Goal: Transaction & Acquisition: Book appointment/travel/reservation

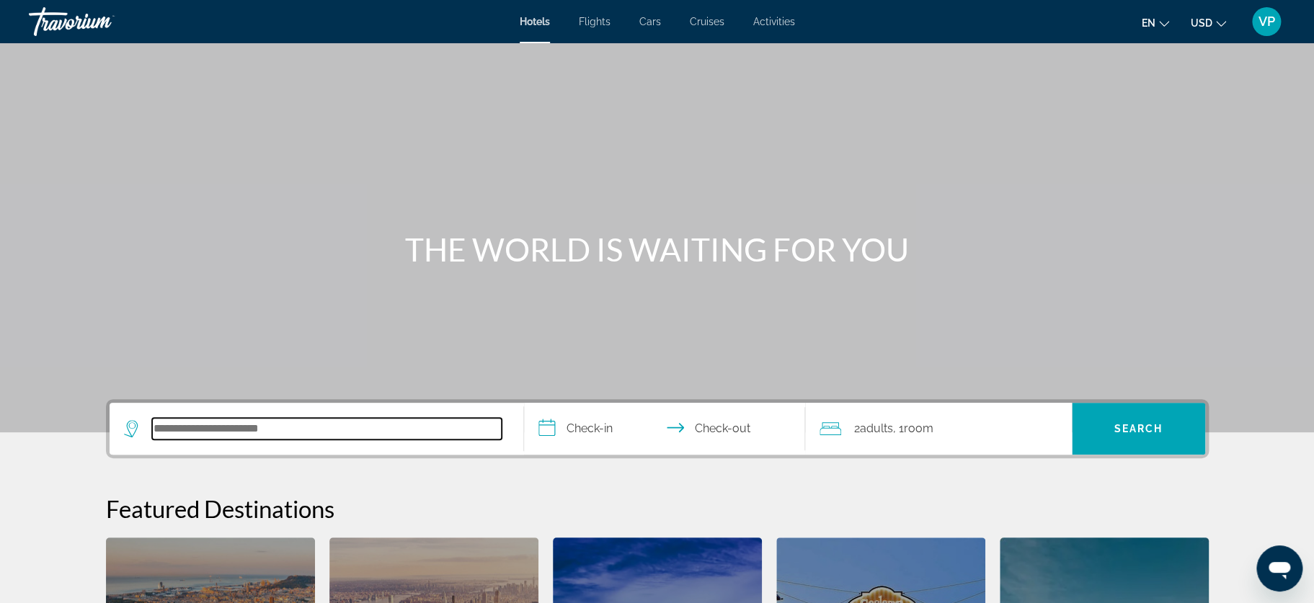
click at [307, 422] on input "Search hotel destination" at bounding box center [326, 429] width 349 height 22
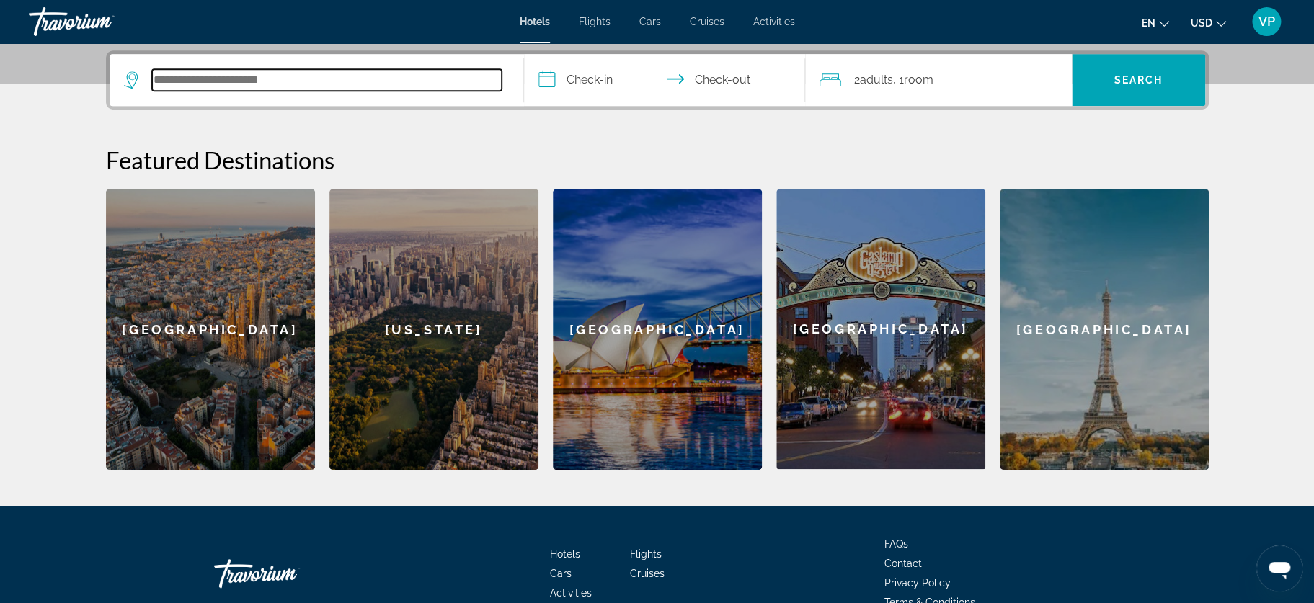
scroll to position [352, 0]
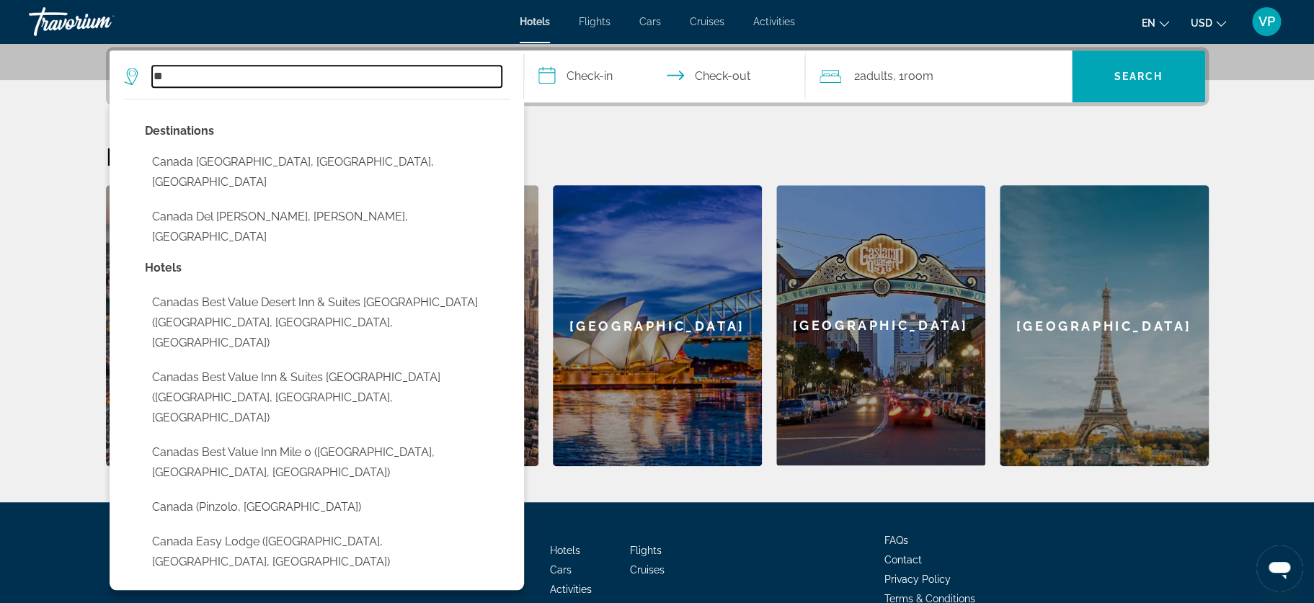
type input "*"
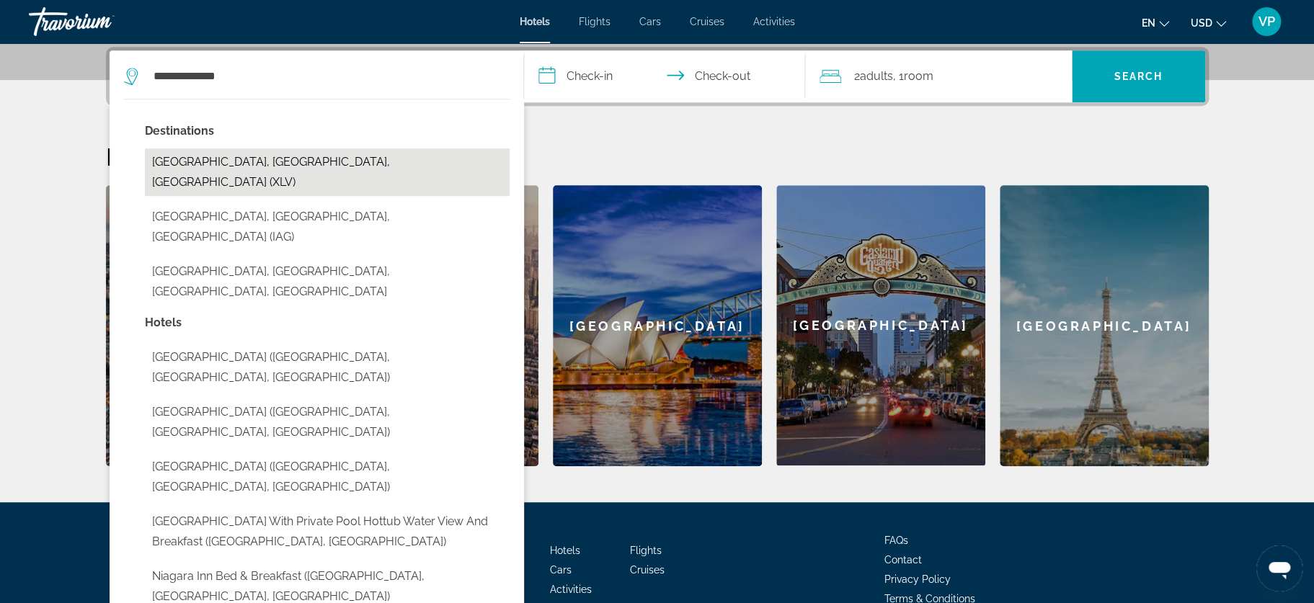
click at [237, 160] on button "[GEOGRAPHIC_DATA], [GEOGRAPHIC_DATA], [GEOGRAPHIC_DATA] (XLV)" at bounding box center [327, 172] width 365 height 48
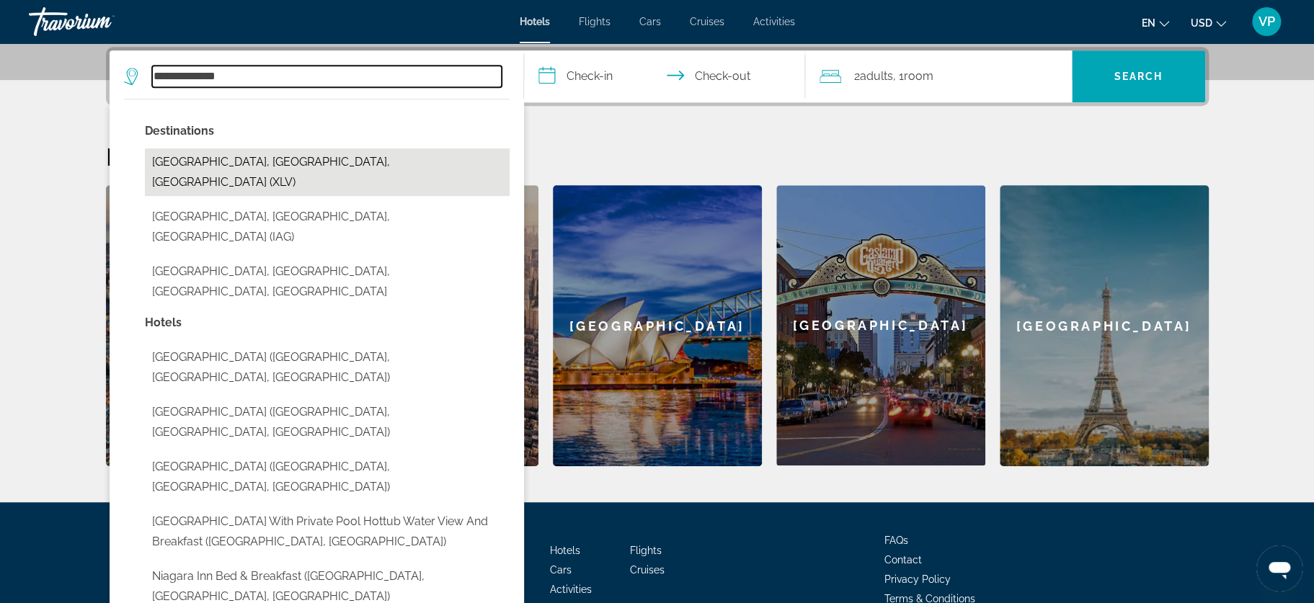
type input "**********"
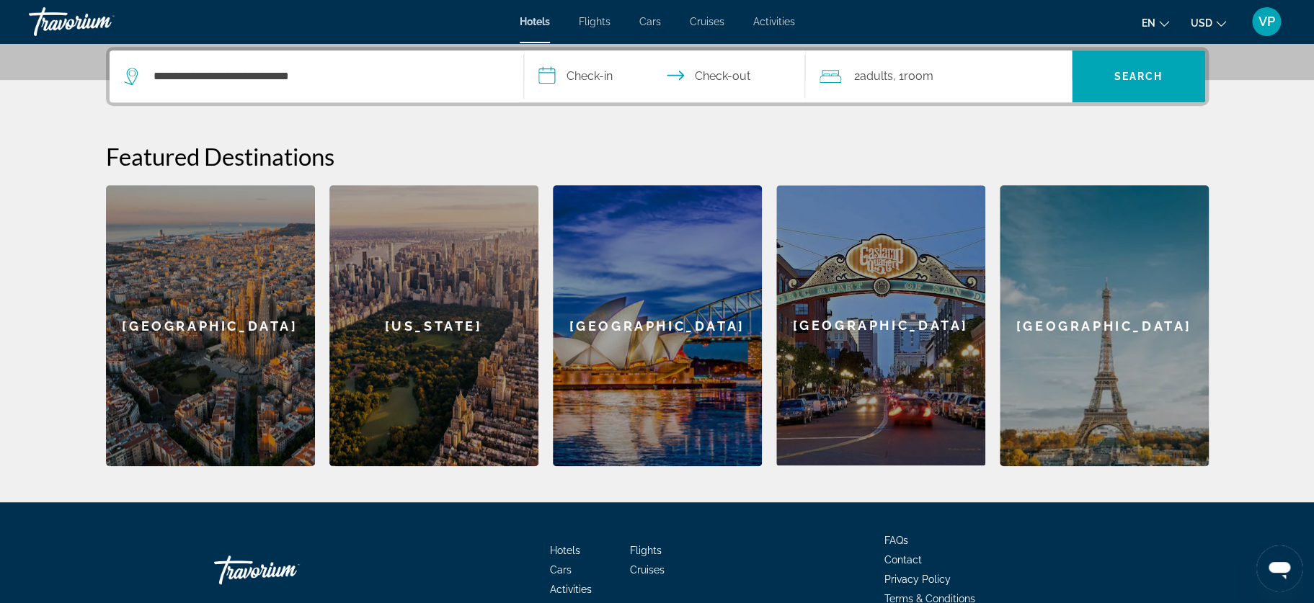
click at [587, 78] on input "**********" at bounding box center [667, 78] width 287 height 56
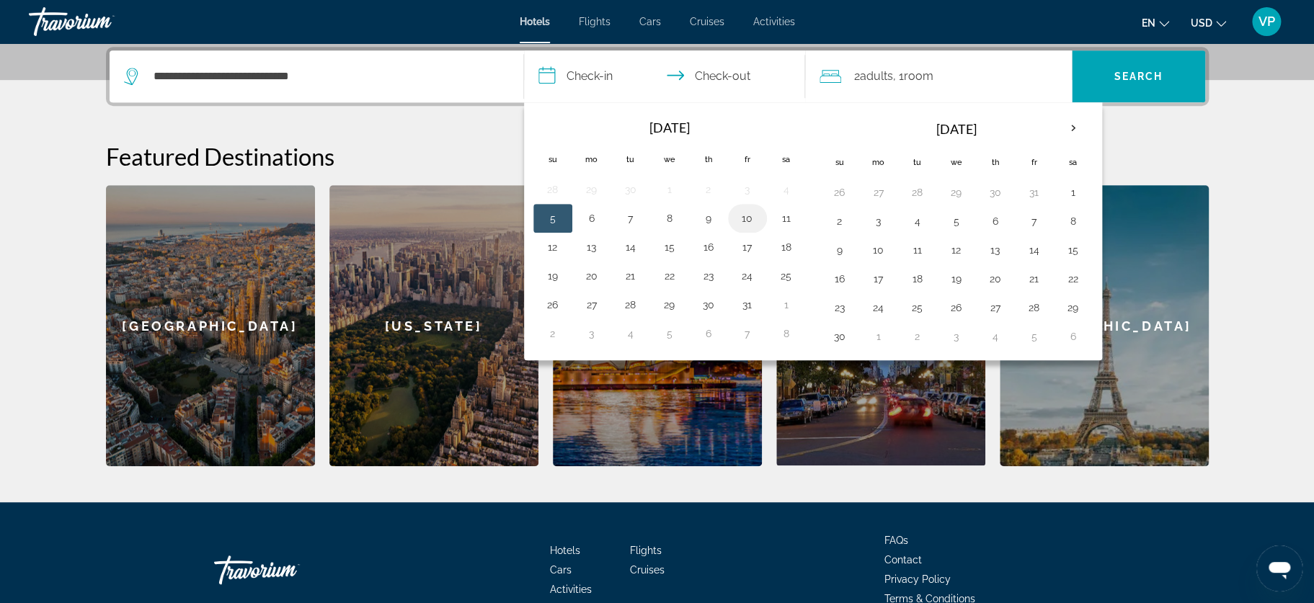
click at [748, 218] on button "10" at bounding box center [747, 218] width 23 height 20
click at [783, 217] on button "11" at bounding box center [786, 218] width 23 height 20
type input "**********"
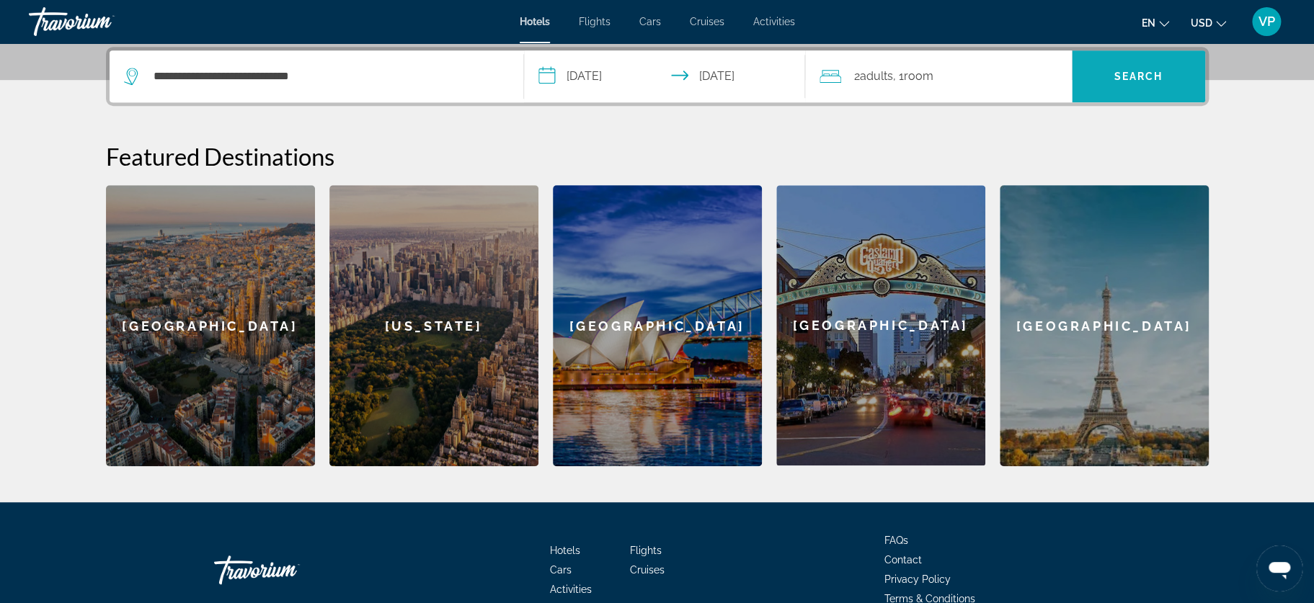
click at [1154, 71] on span "Search" at bounding box center [1137, 77] width 49 height 12
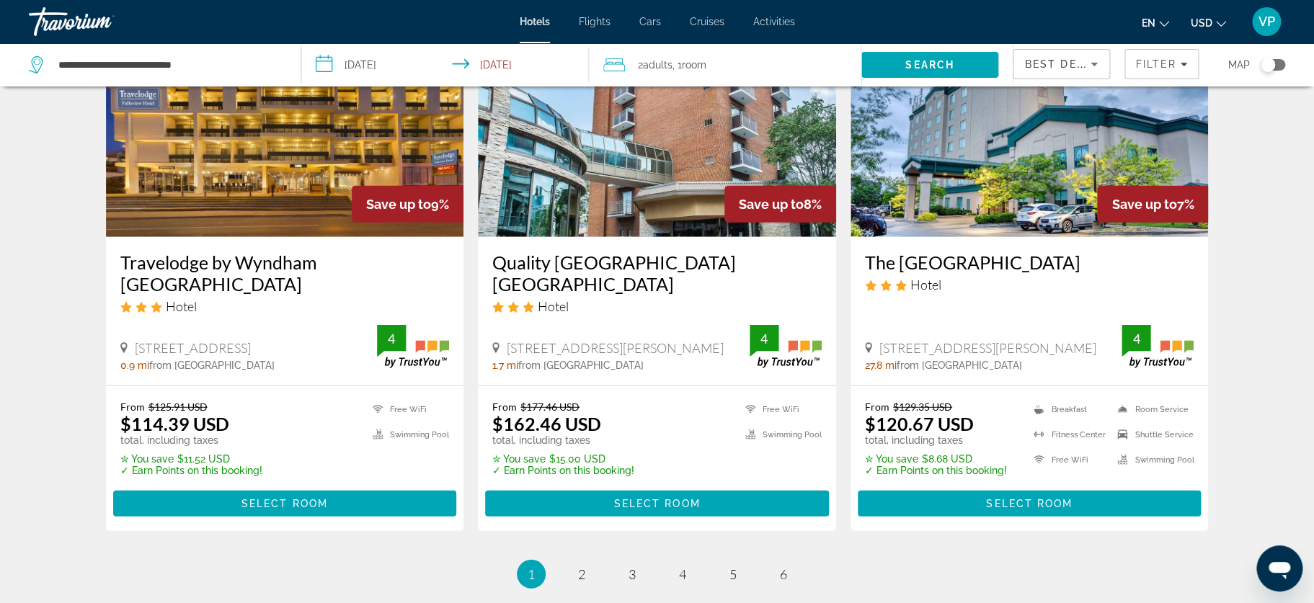
scroll to position [1921, 0]
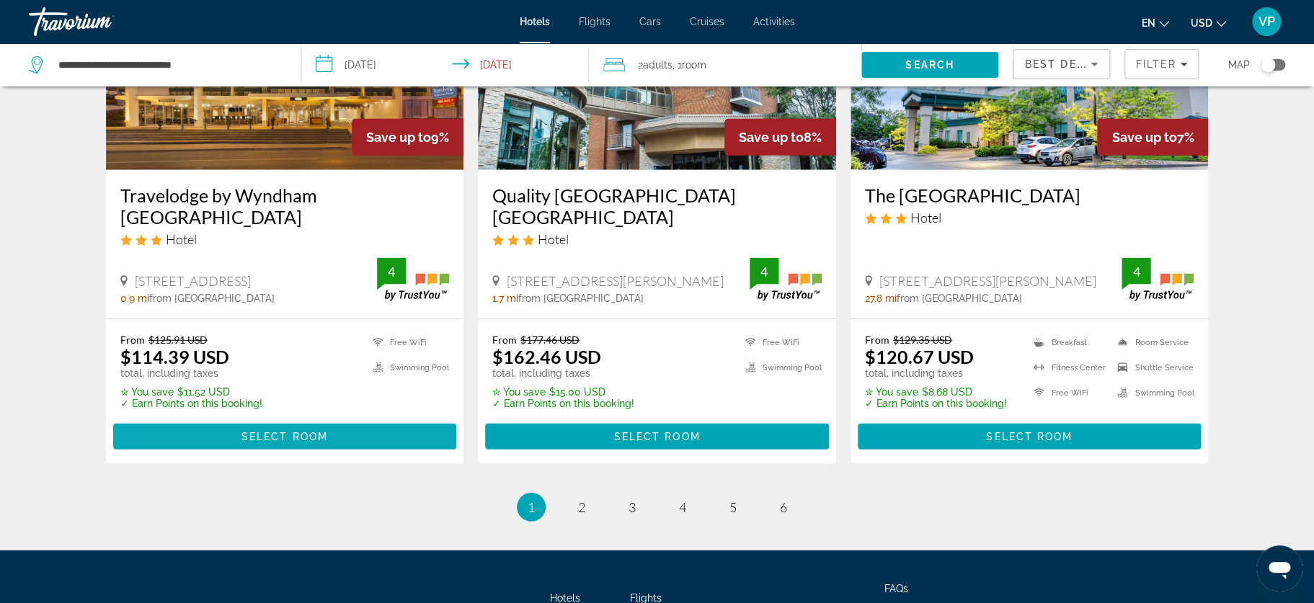
click at [287, 431] on span "Select Room" at bounding box center [284, 437] width 86 height 12
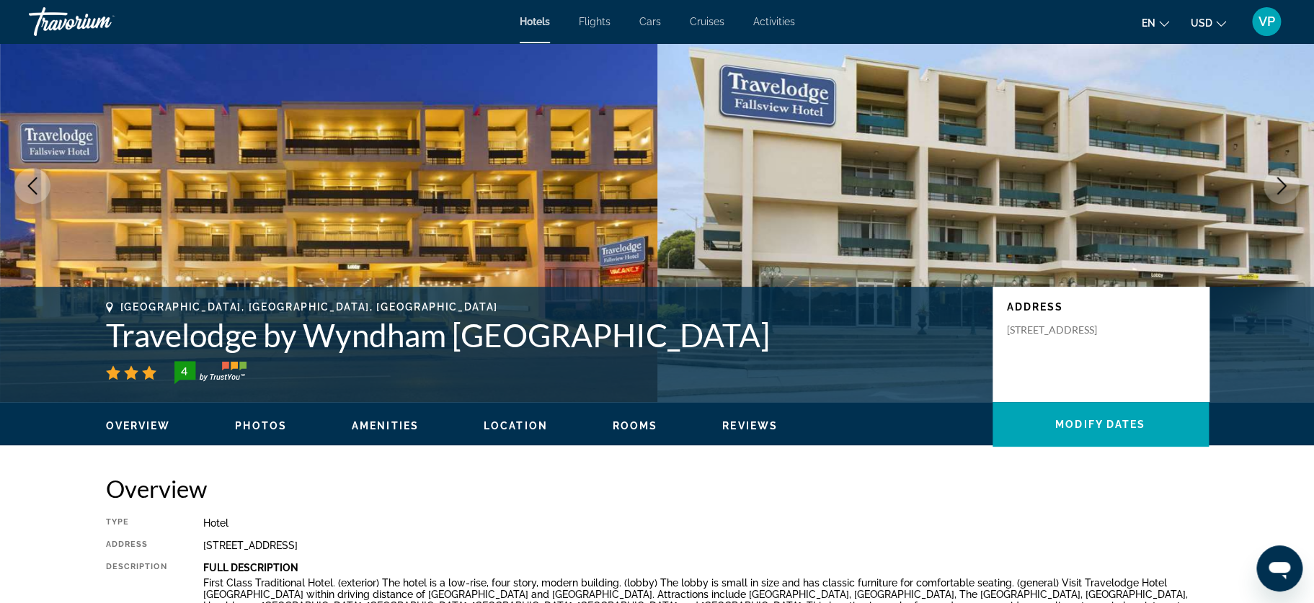
scroll to position [288, 0]
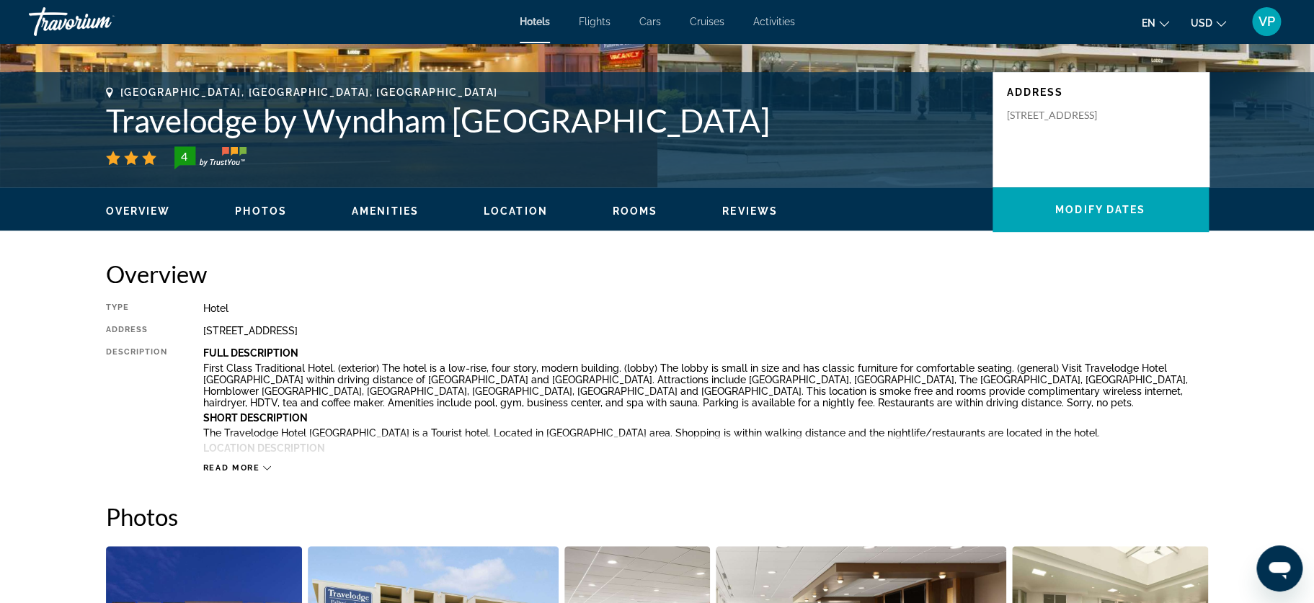
click at [260, 463] on div "Read more" at bounding box center [237, 467] width 68 height 9
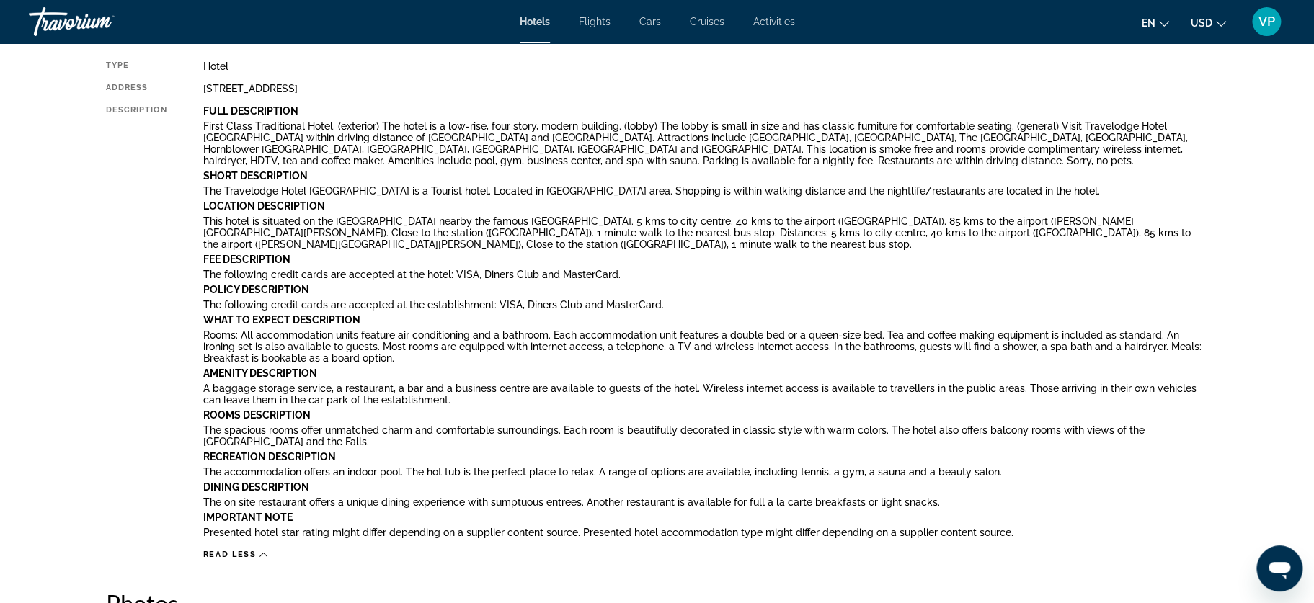
scroll to position [480, 0]
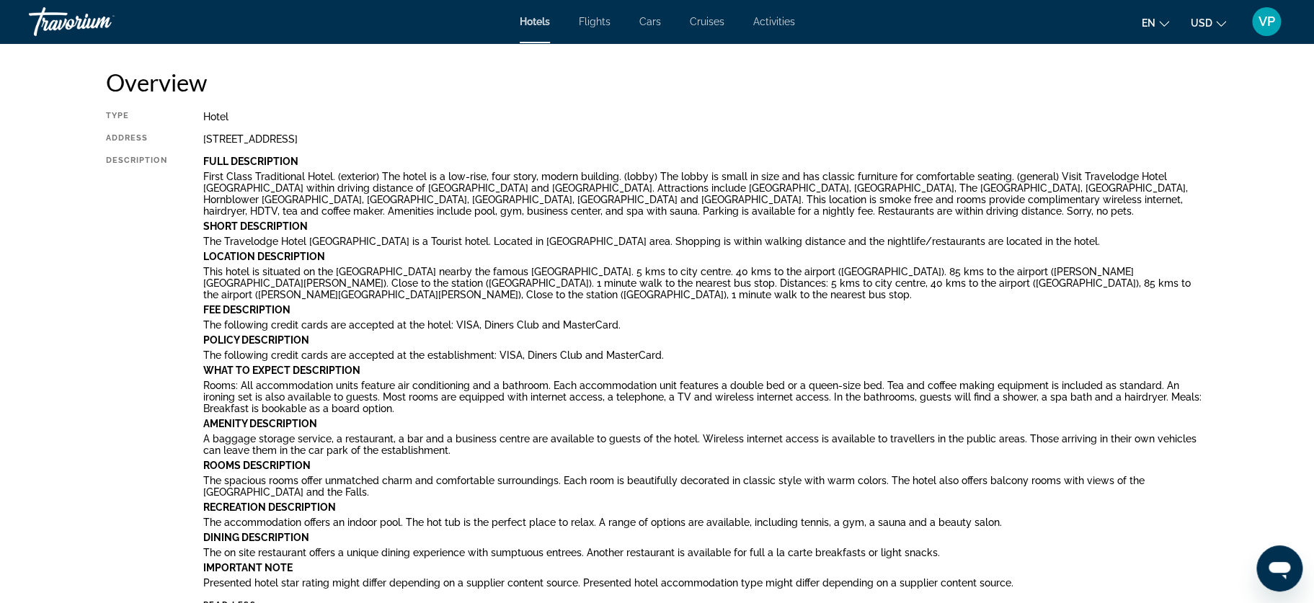
click at [1221, 17] on mat-icon "Change currency" at bounding box center [1221, 22] width 10 height 10
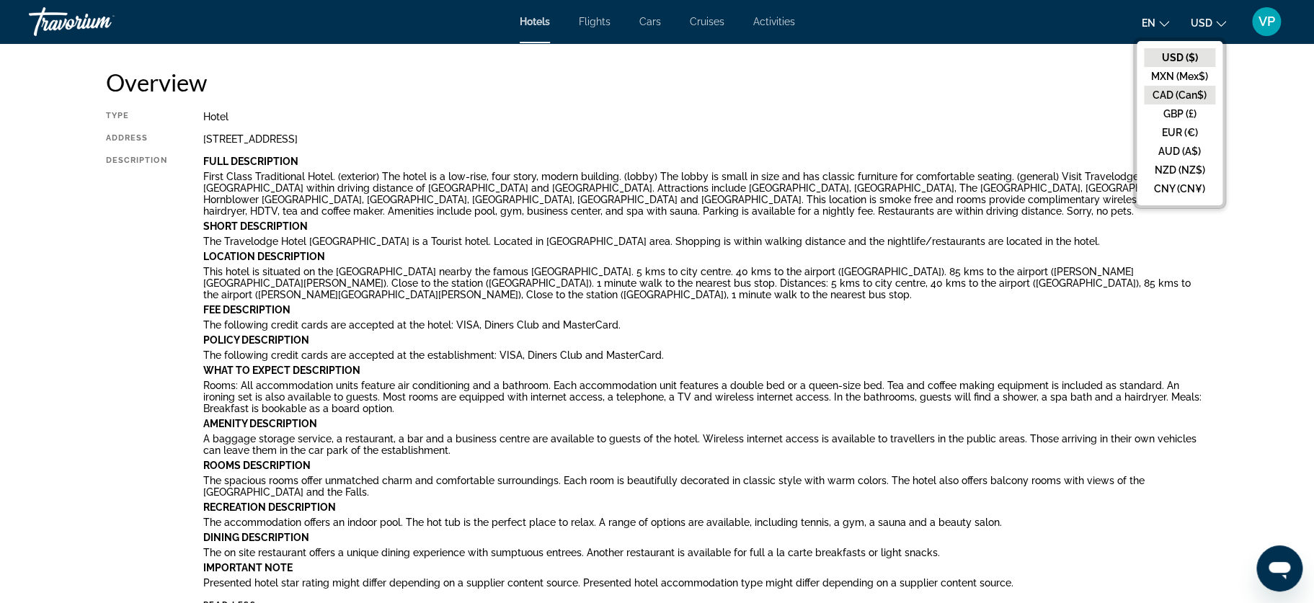
click at [1188, 95] on button "CAD (Can$)" at bounding box center [1178, 95] width 71 height 19
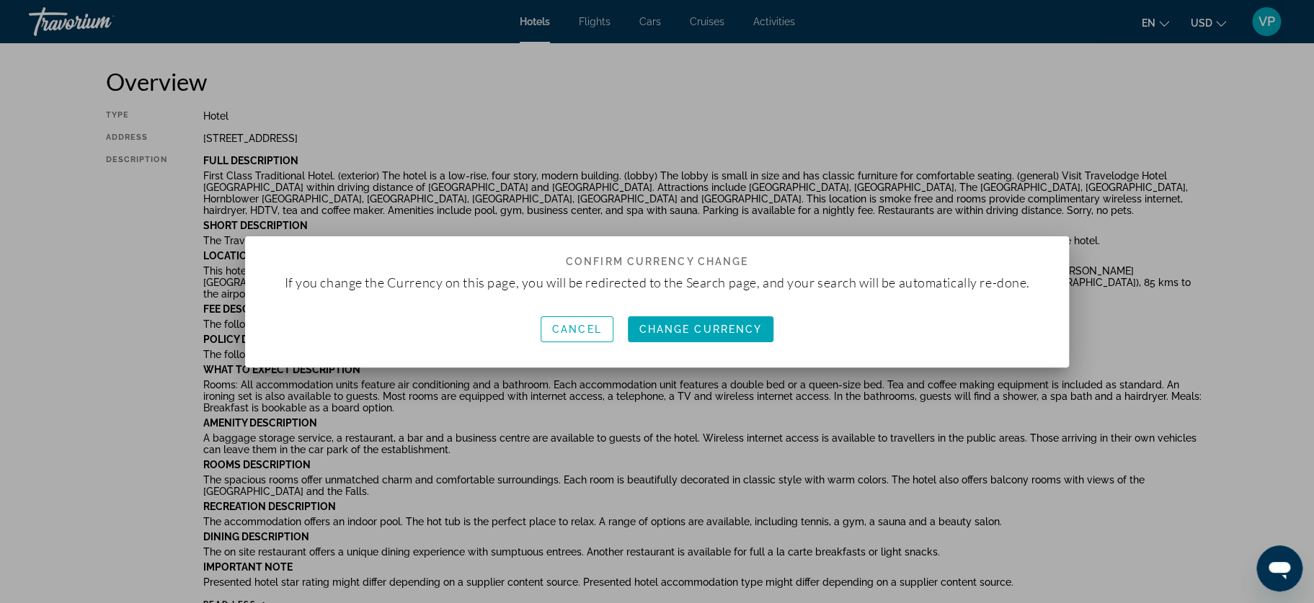
scroll to position [0, 0]
click at [710, 329] on span "Change Currency" at bounding box center [700, 330] width 123 height 12
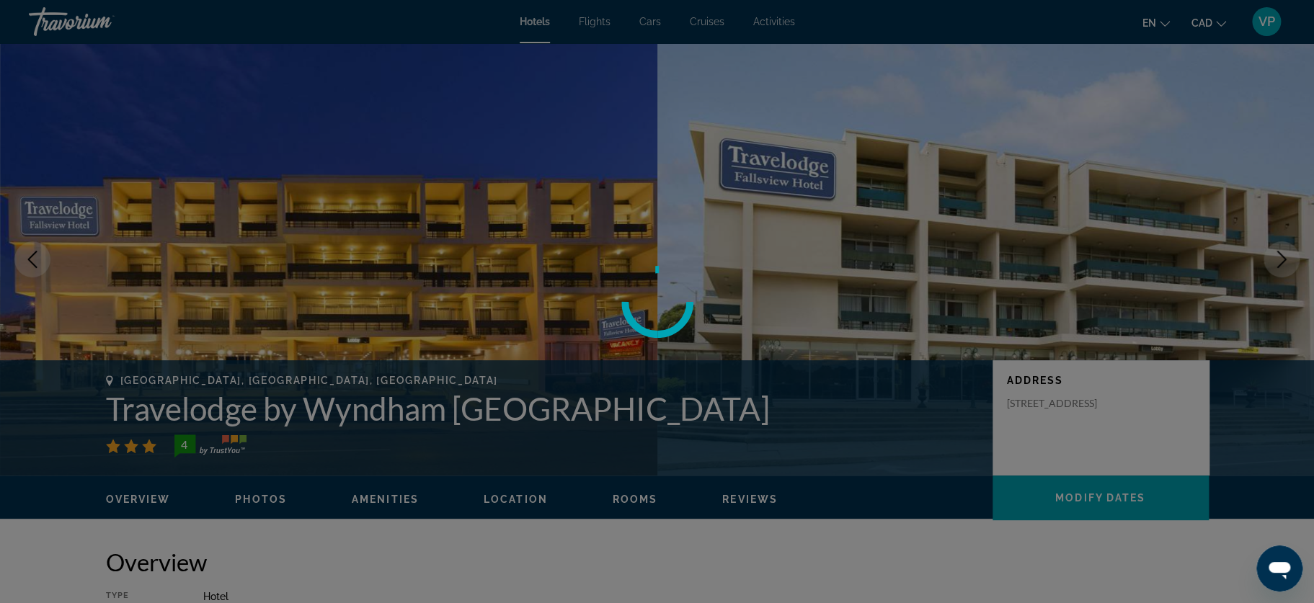
scroll to position [480, 0]
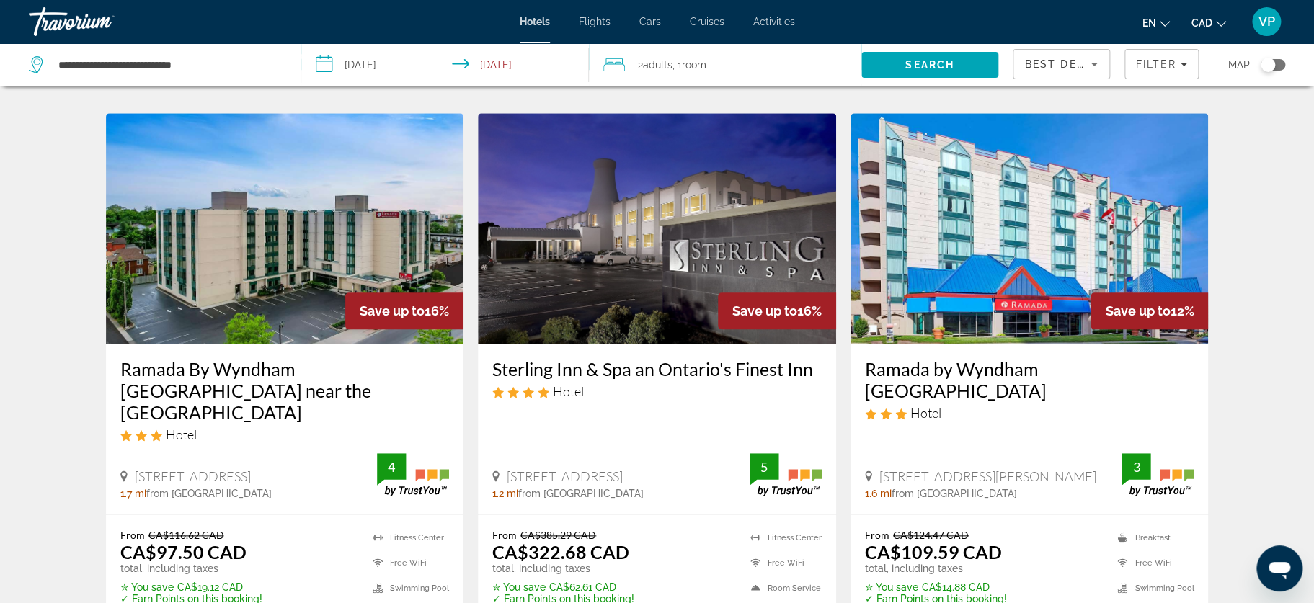
scroll to position [672, 0]
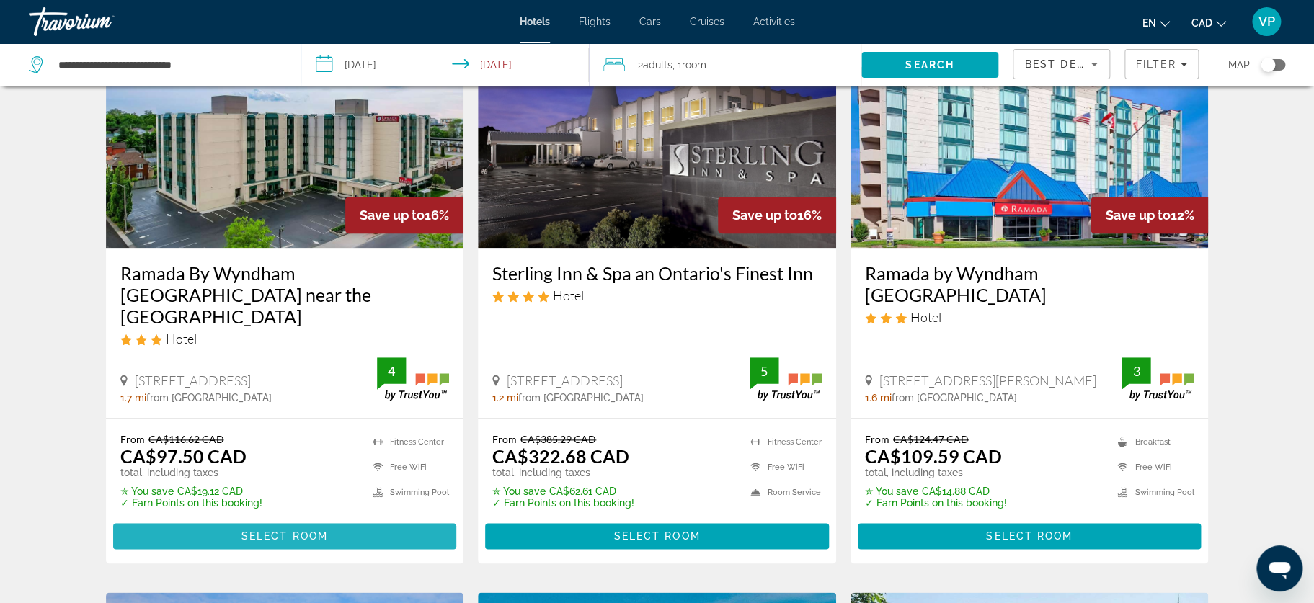
click at [303, 530] on span "Select Room" at bounding box center [284, 536] width 86 height 12
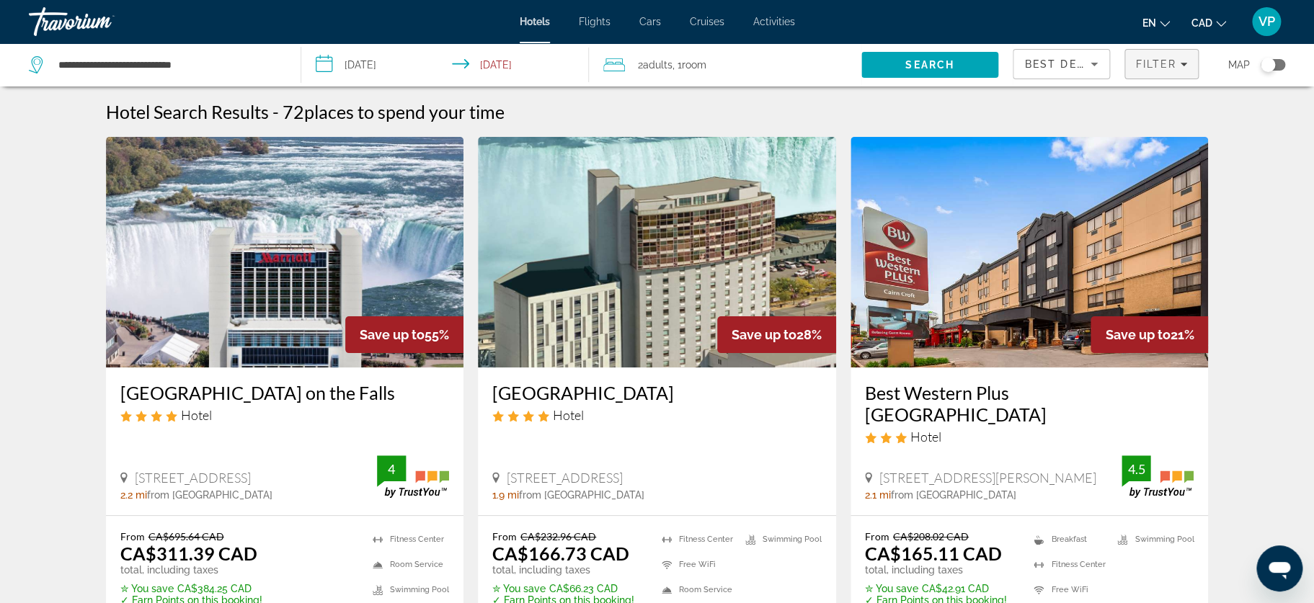
click at [1183, 64] on icon "Filters" at bounding box center [1183, 65] width 7 height 4
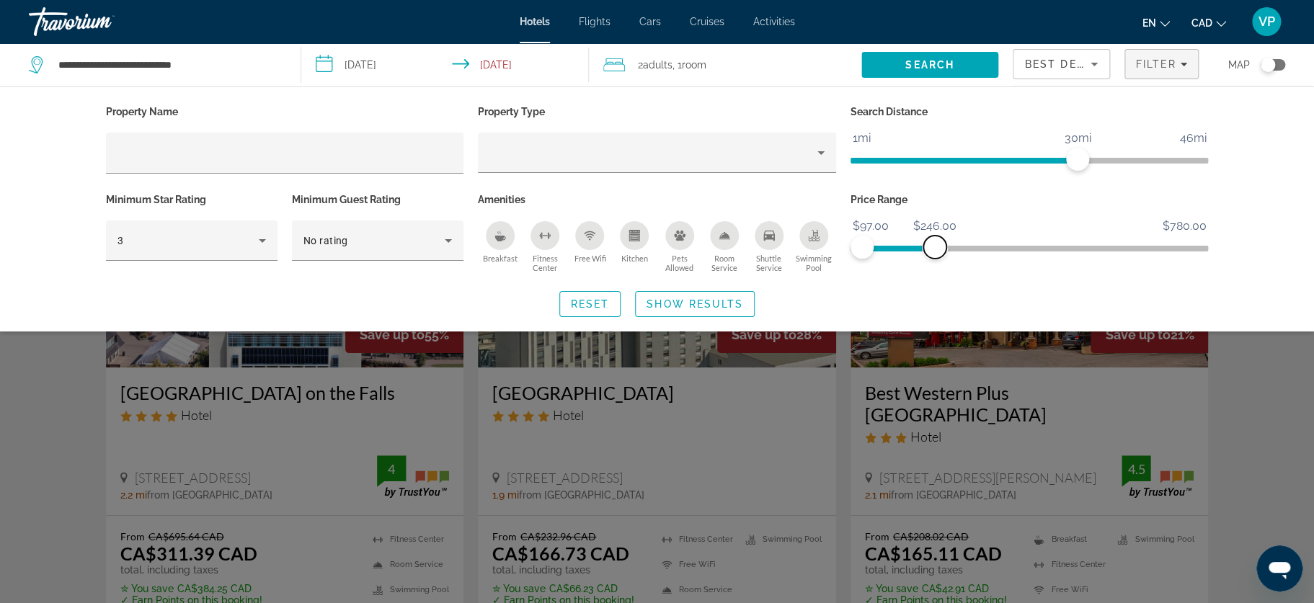
drag, startPoint x: 1185, startPoint y: 244, endPoint x: 935, endPoint y: 236, distance: 250.2
click at [935, 236] on span "ngx-slider-max" at bounding box center [934, 247] width 23 height 23
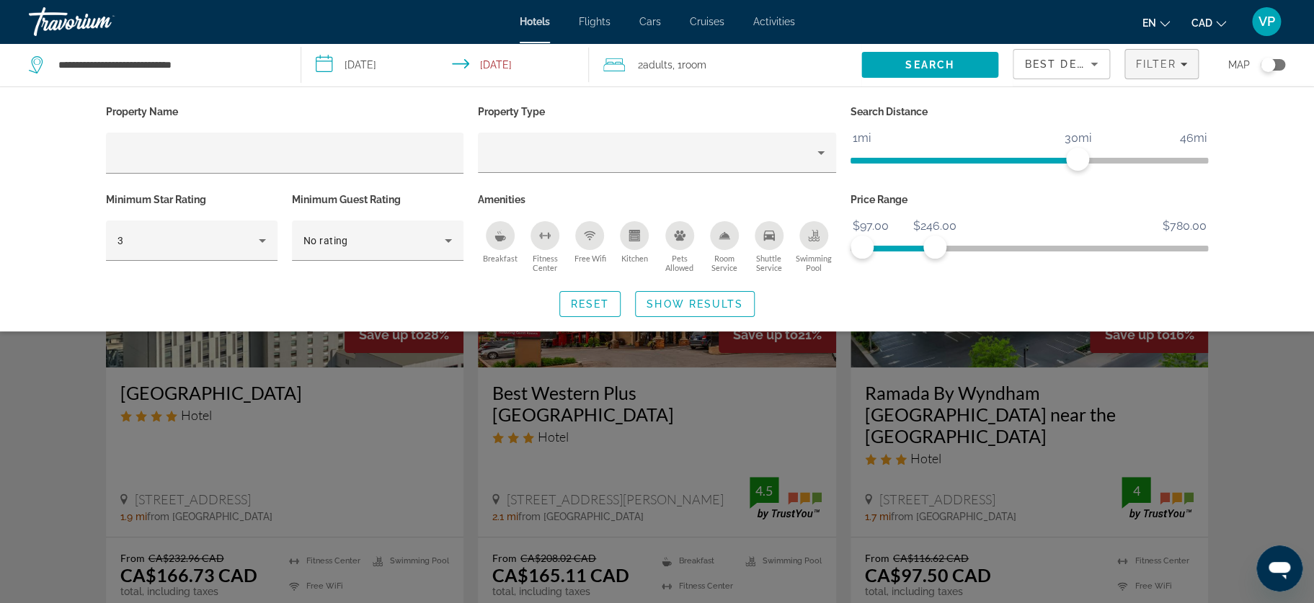
click at [499, 234] on icon "Breakfast" at bounding box center [500, 236] width 12 height 12
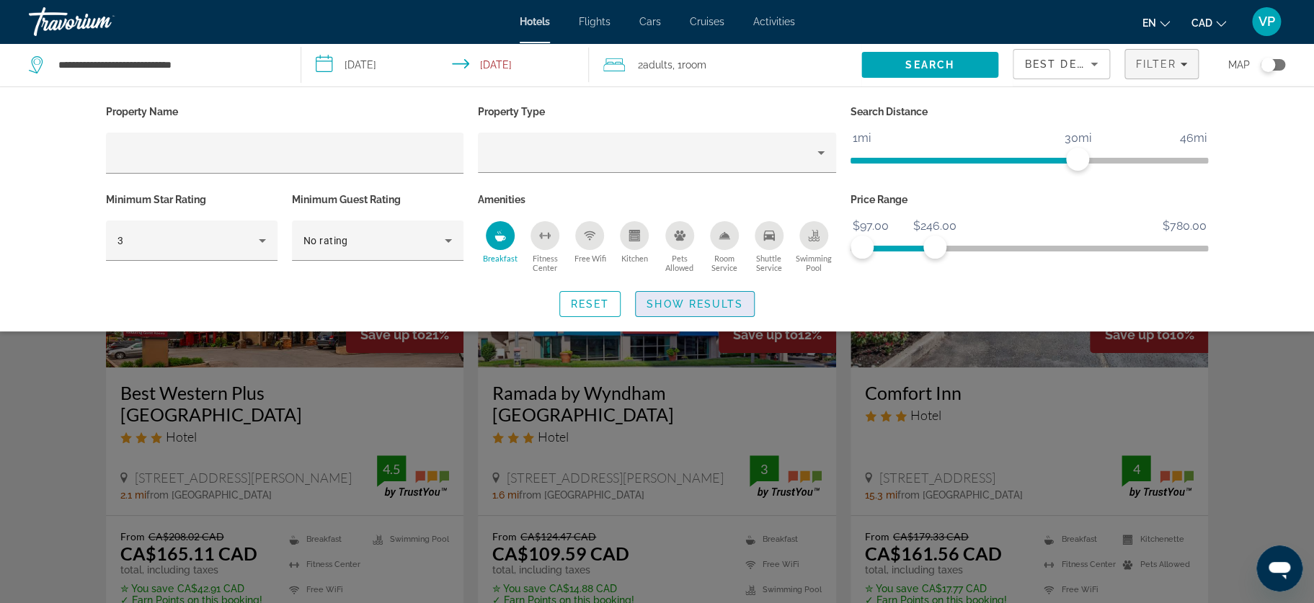
click at [713, 307] on span "Show Results" at bounding box center [694, 304] width 97 height 12
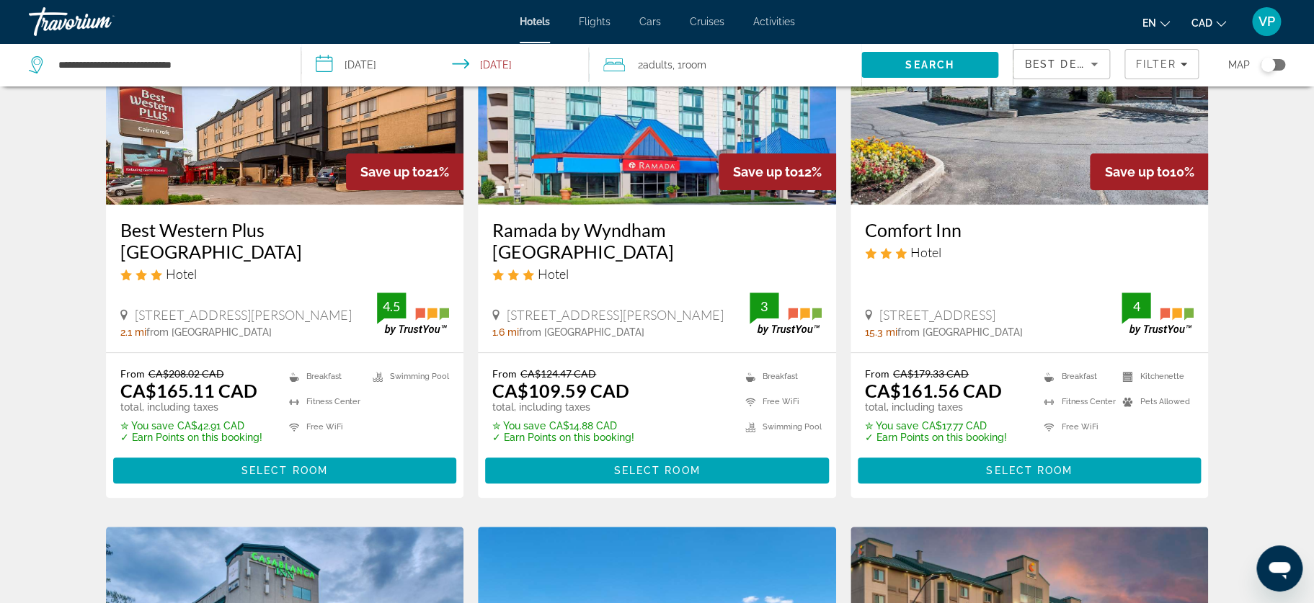
scroll to position [192, 0]
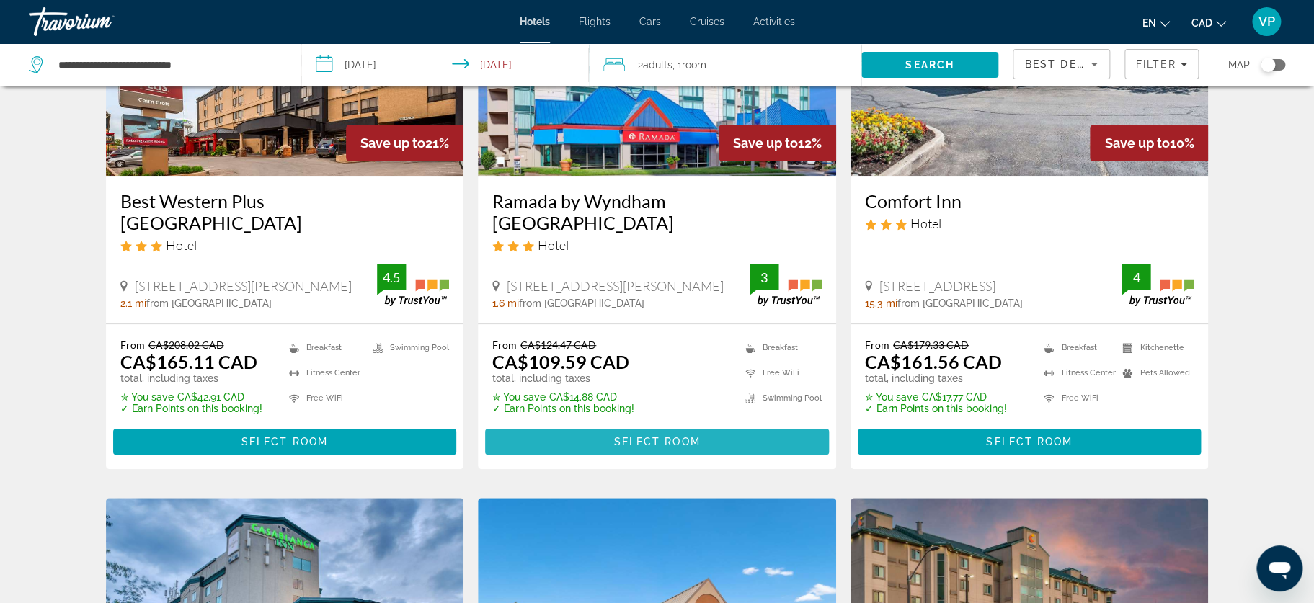
click at [659, 440] on span "Select Room" at bounding box center [656, 442] width 86 height 12
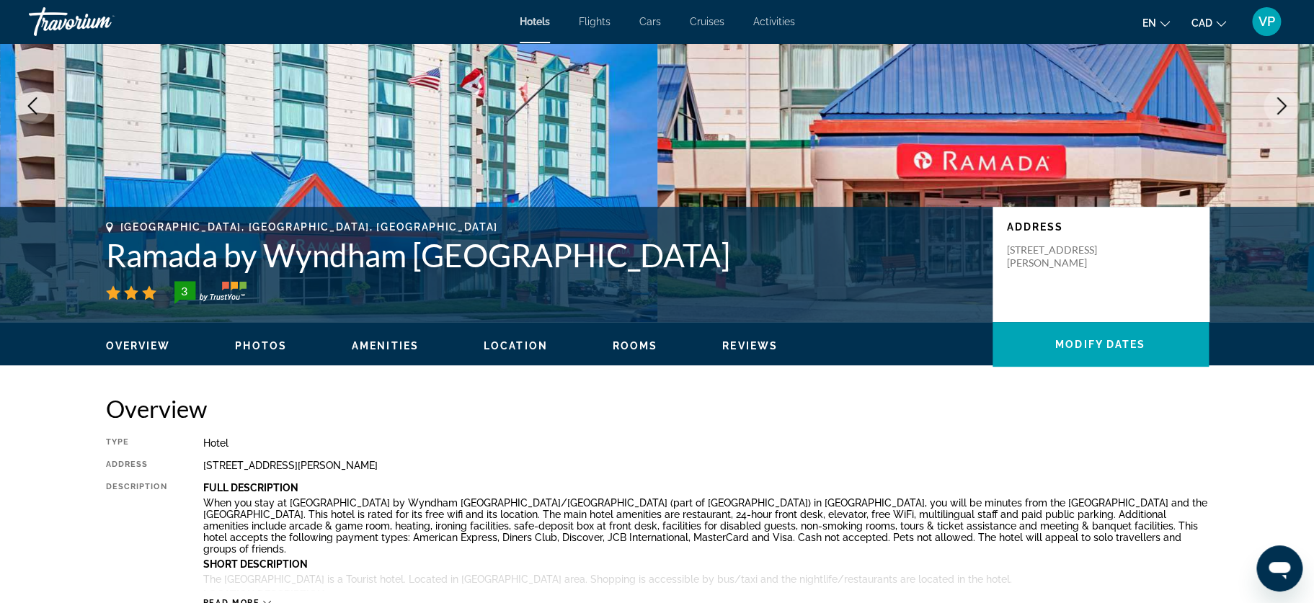
scroll to position [82, 0]
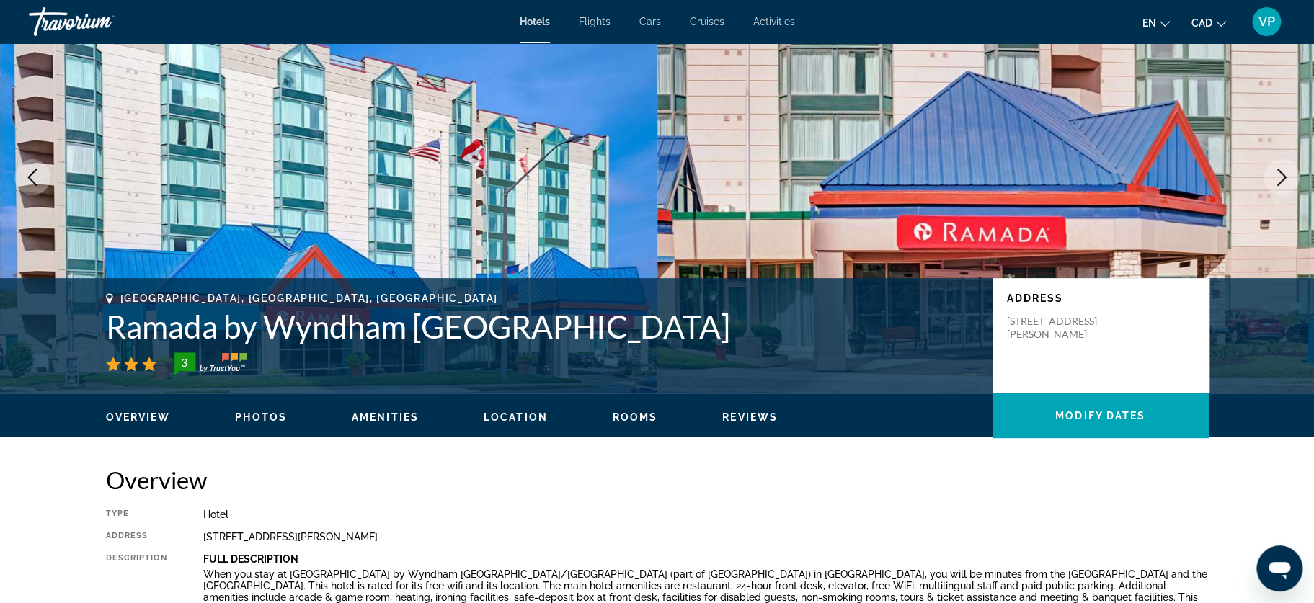
click at [1262, 81] on img "Main content" at bounding box center [985, 177] width 657 height 432
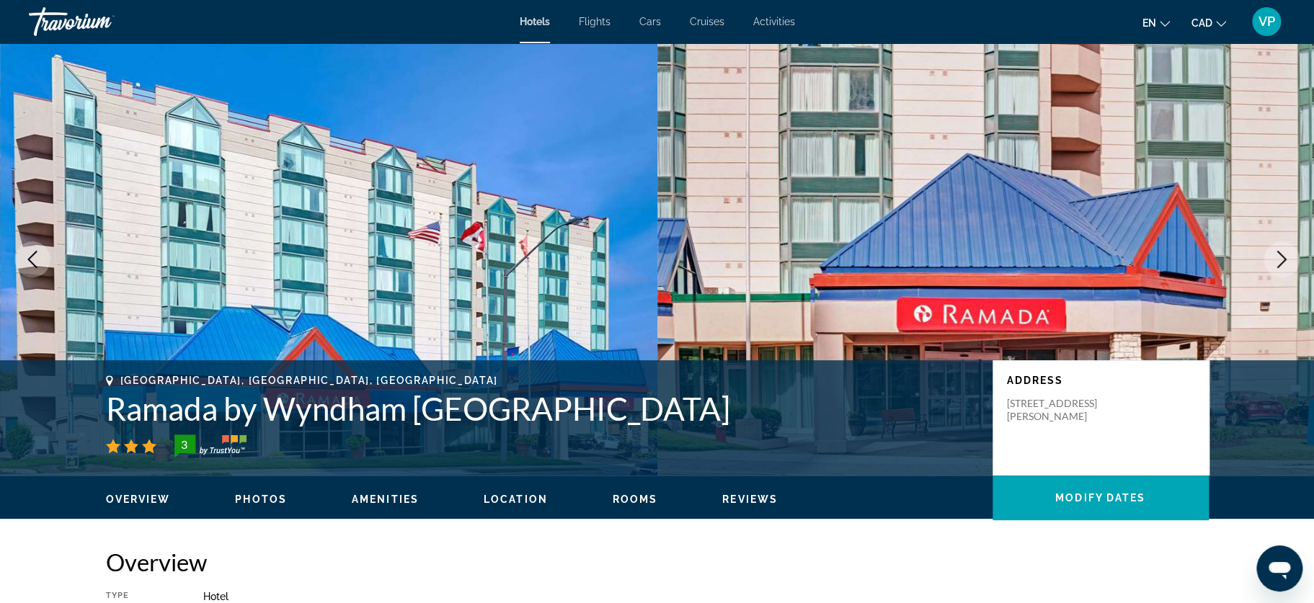
scroll to position [0, 0]
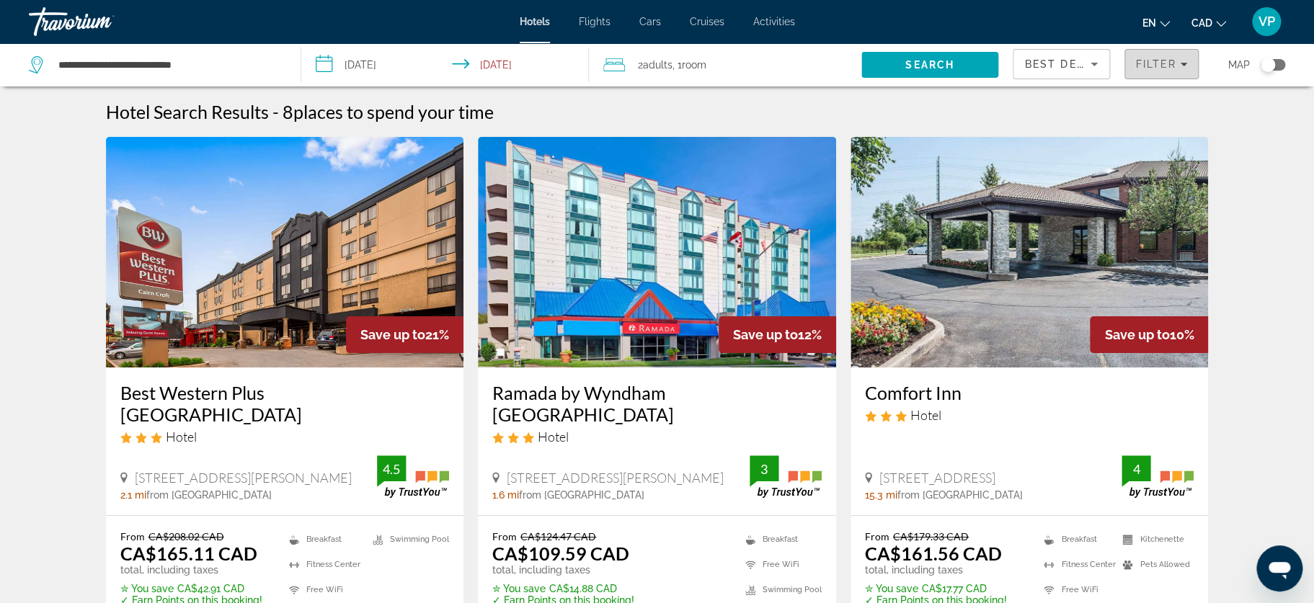
click at [1180, 66] on icon "Filters" at bounding box center [1183, 64] width 7 height 7
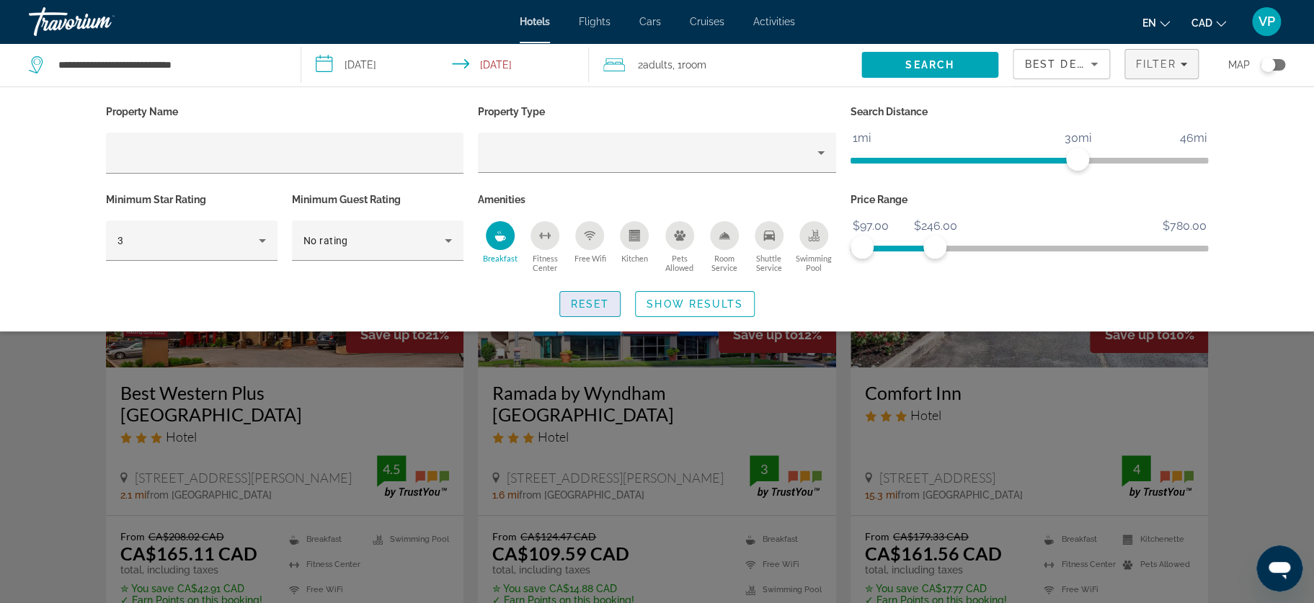
click at [590, 302] on span "Reset" at bounding box center [590, 304] width 39 height 12
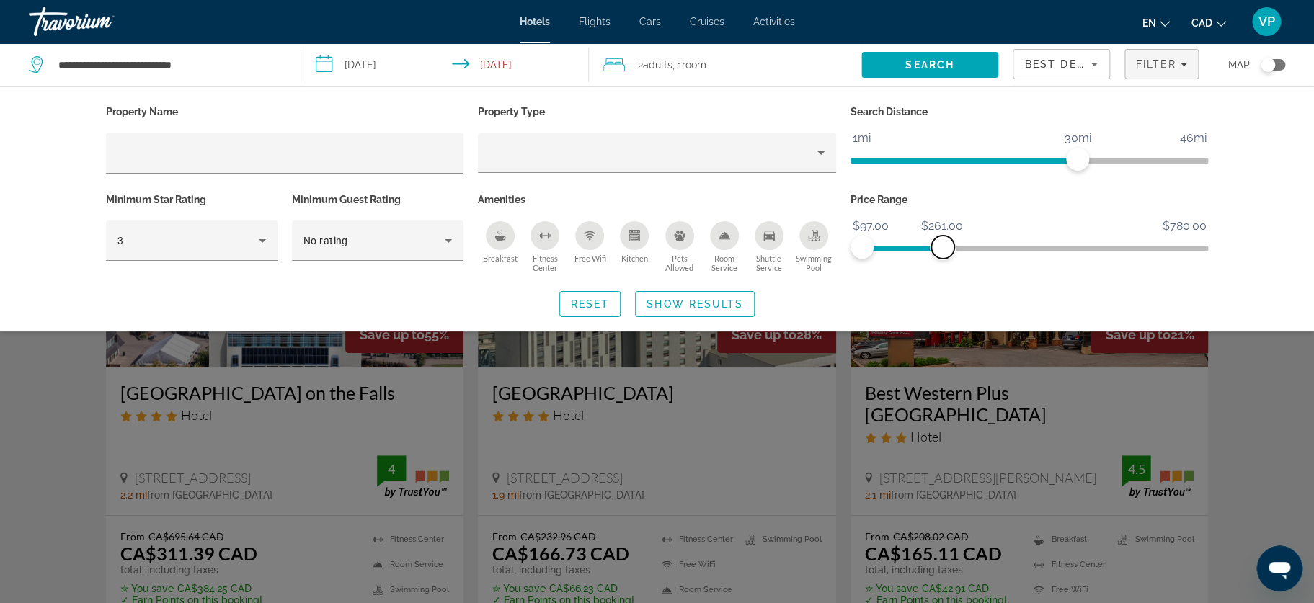
drag, startPoint x: 1186, startPoint y: 249, endPoint x: 942, endPoint y: 269, distance: 245.2
click at [942, 269] on div "Price Range $97.00 $780.00 $97.00 $261.00" at bounding box center [1029, 232] width 373 height 87
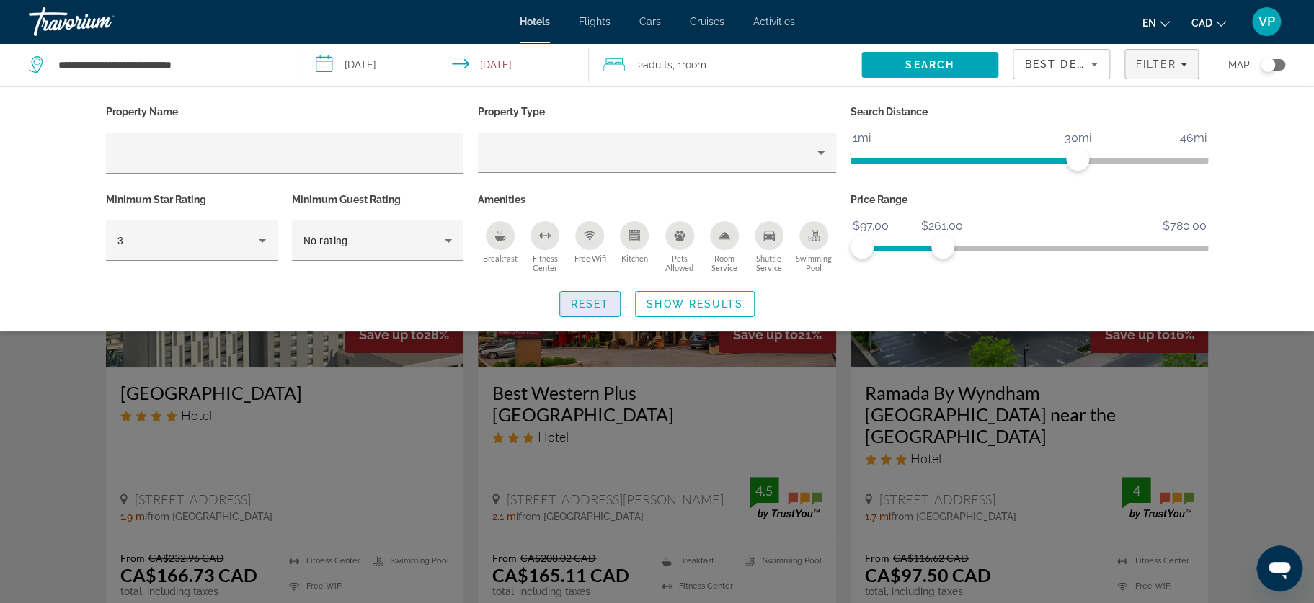
click at [592, 302] on span "Reset" at bounding box center [590, 304] width 39 height 12
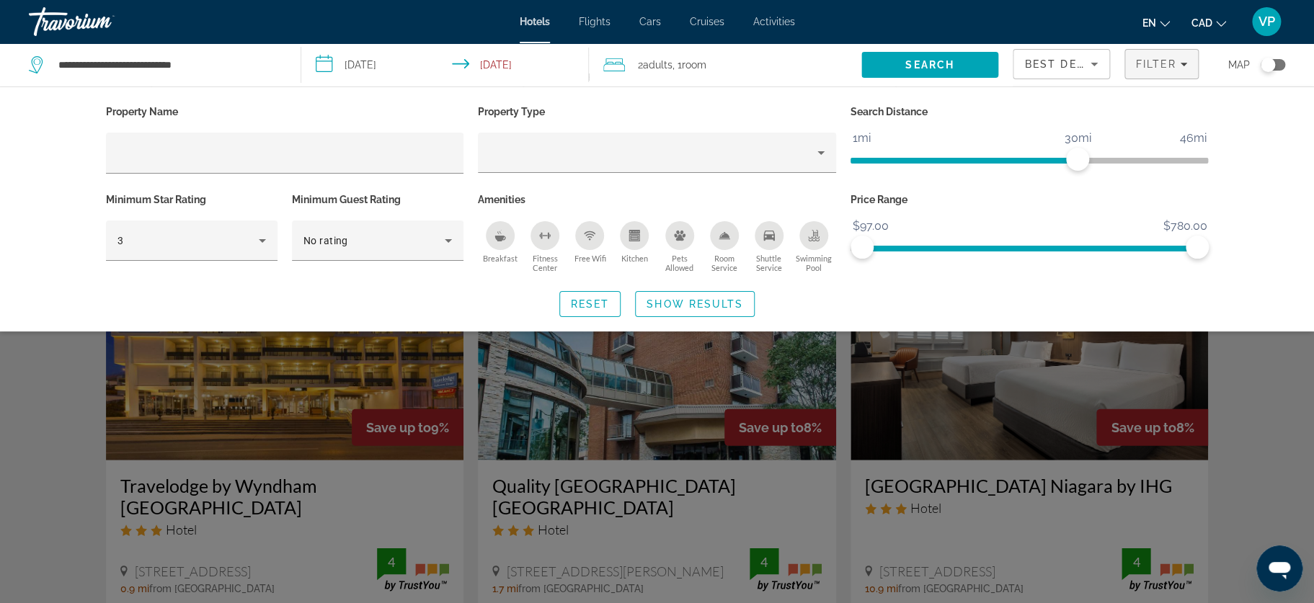
scroll to position [1537, 0]
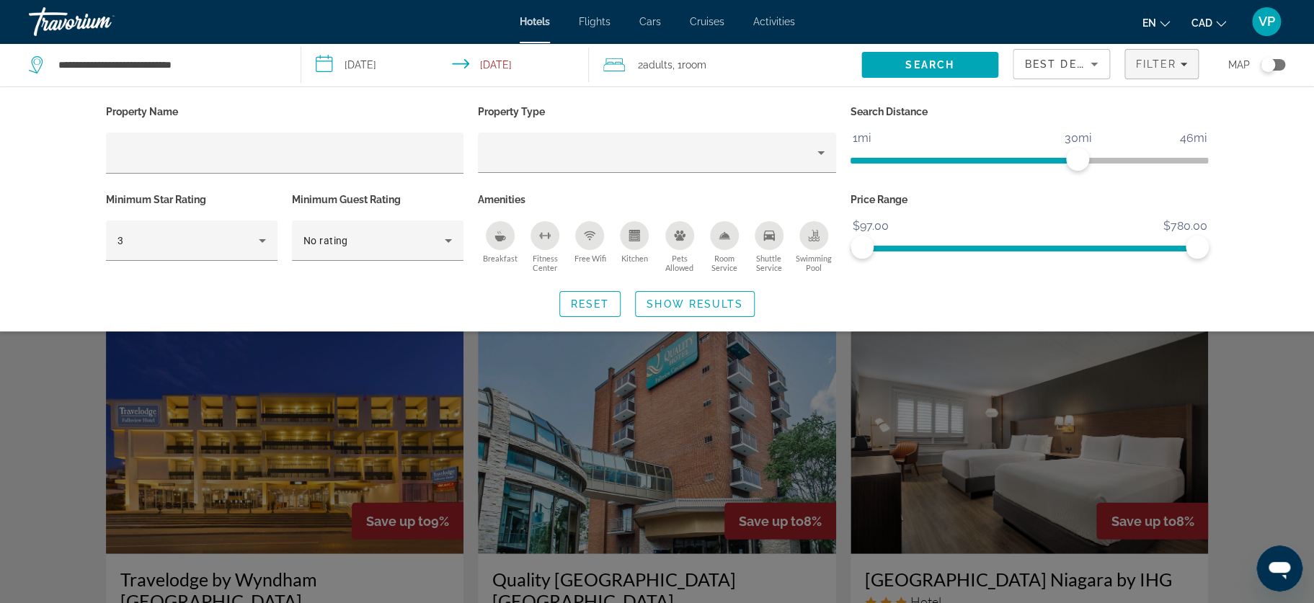
click at [1294, 154] on div "Property Name Property Type Search Distance 1mi 46mi 30mi Minimum Star Rating 3…" at bounding box center [657, 208] width 1314 height 245
click at [1280, 259] on div "Property Name Property Type Search Distance 1mi 46mi 30mi Minimum Star Rating 3…" at bounding box center [657, 208] width 1314 height 245
click at [1271, 385] on div "Search widget" at bounding box center [657, 409] width 1314 height 387
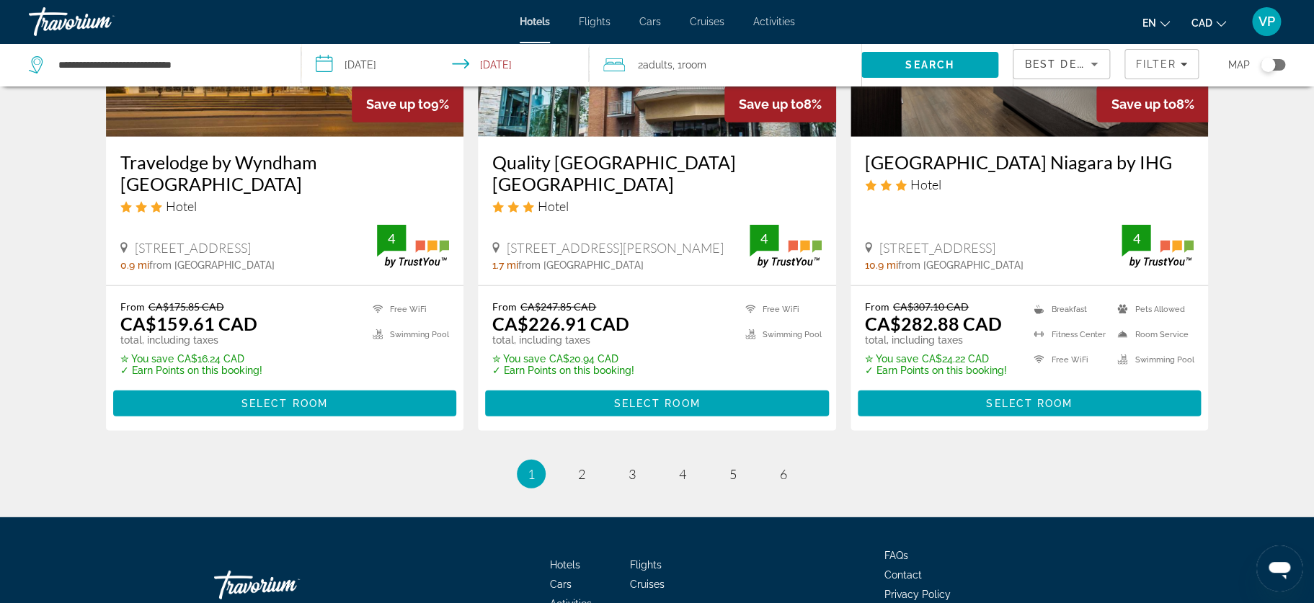
scroll to position [1959, 0]
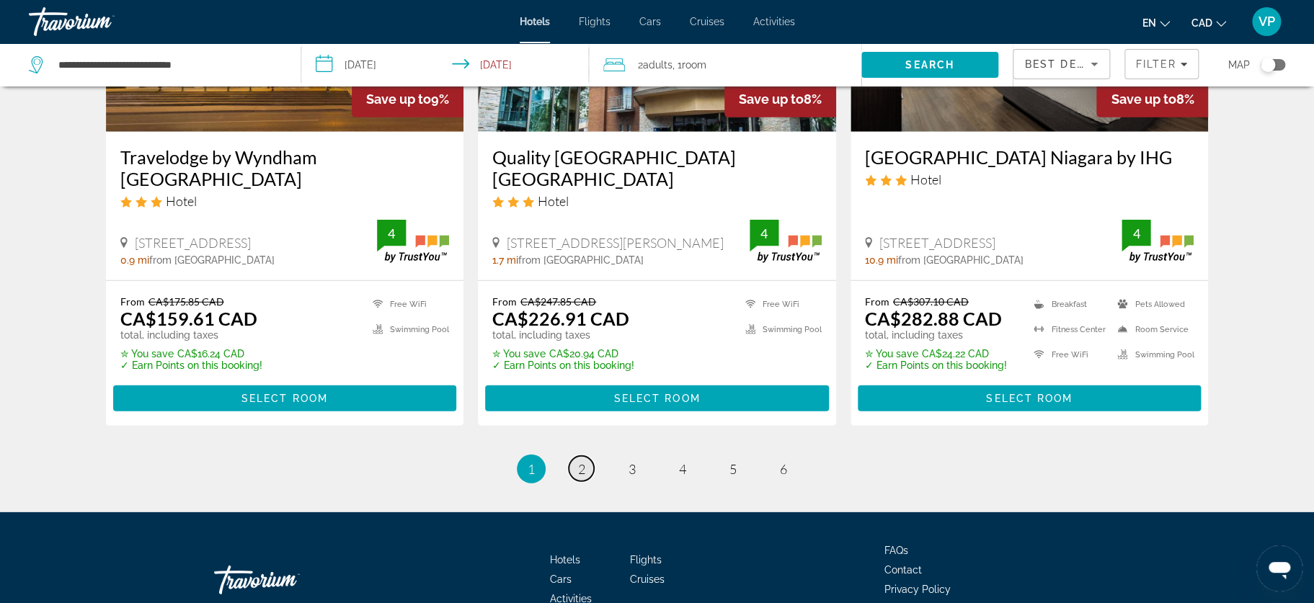
click at [578, 461] on span "2" at bounding box center [581, 469] width 7 height 16
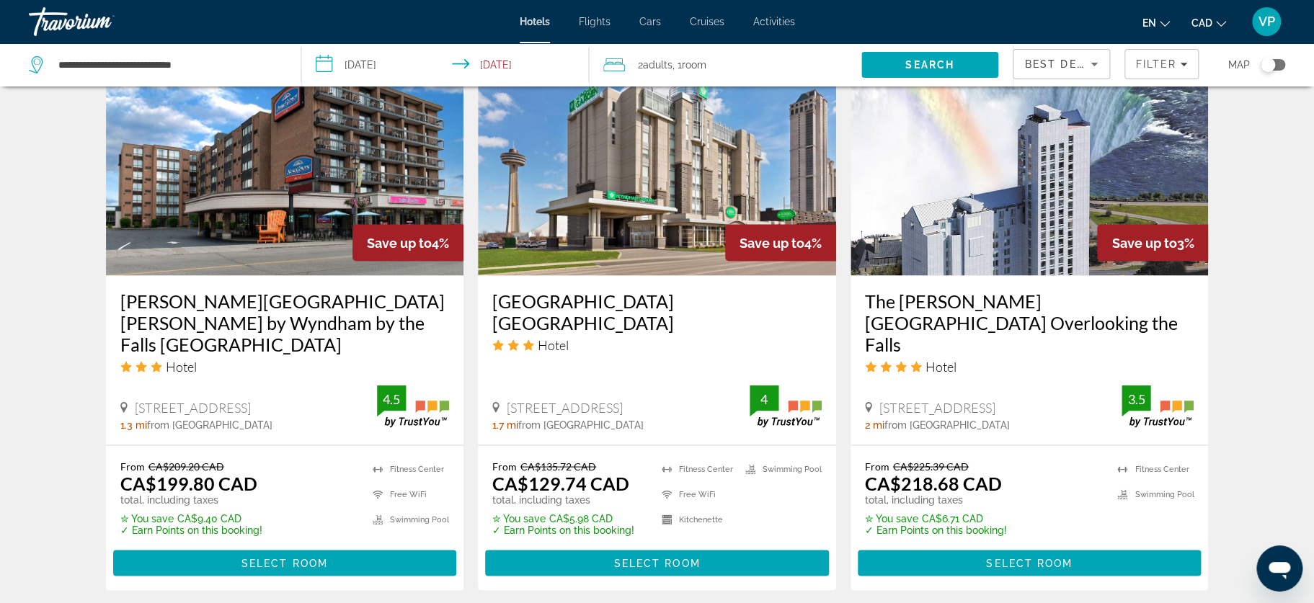
scroll to position [1249, 0]
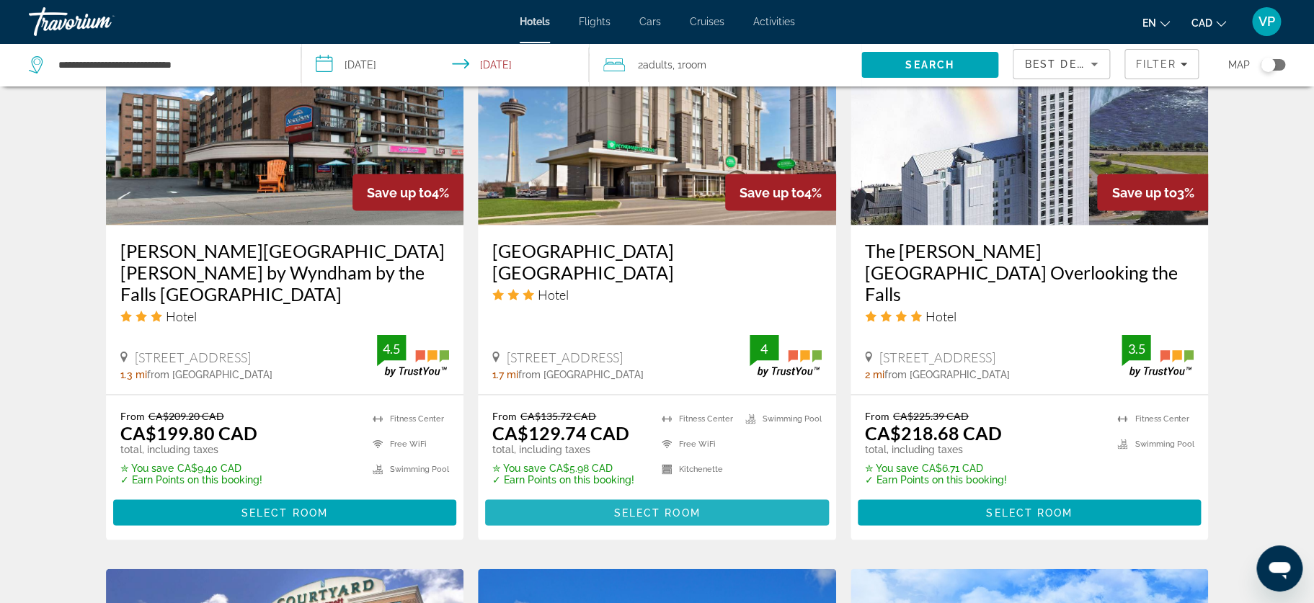
click at [669, 507] on span "Select Room" at bounding box center [656, 513] width 86 height 12
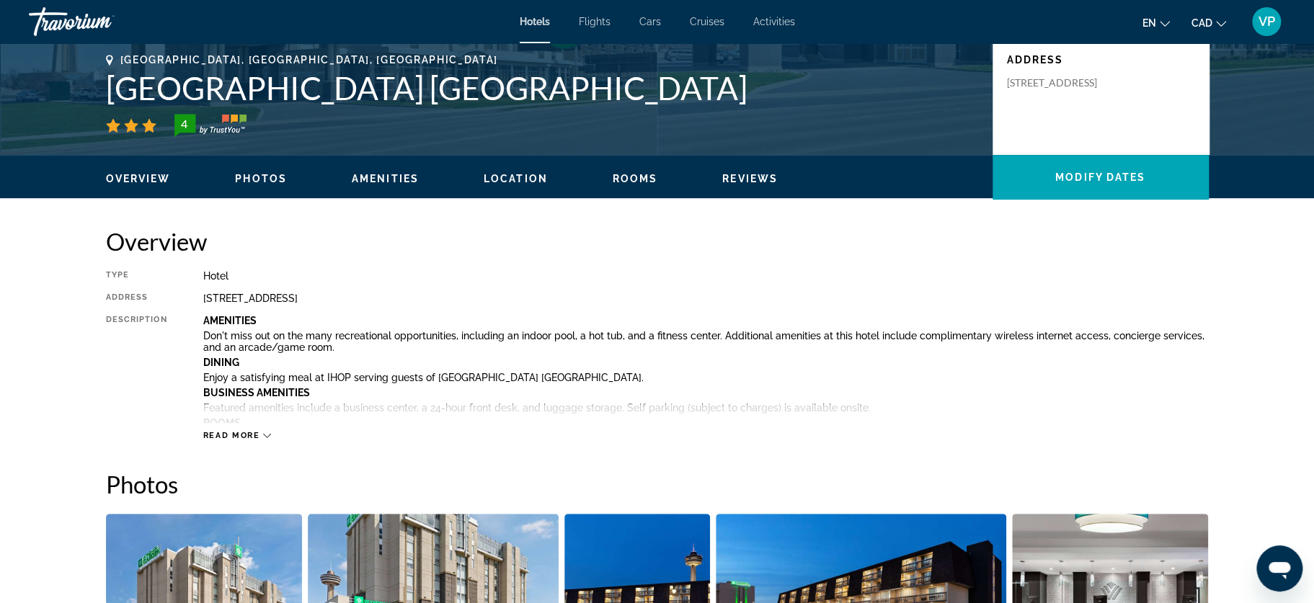
scroll to position [384, 0]
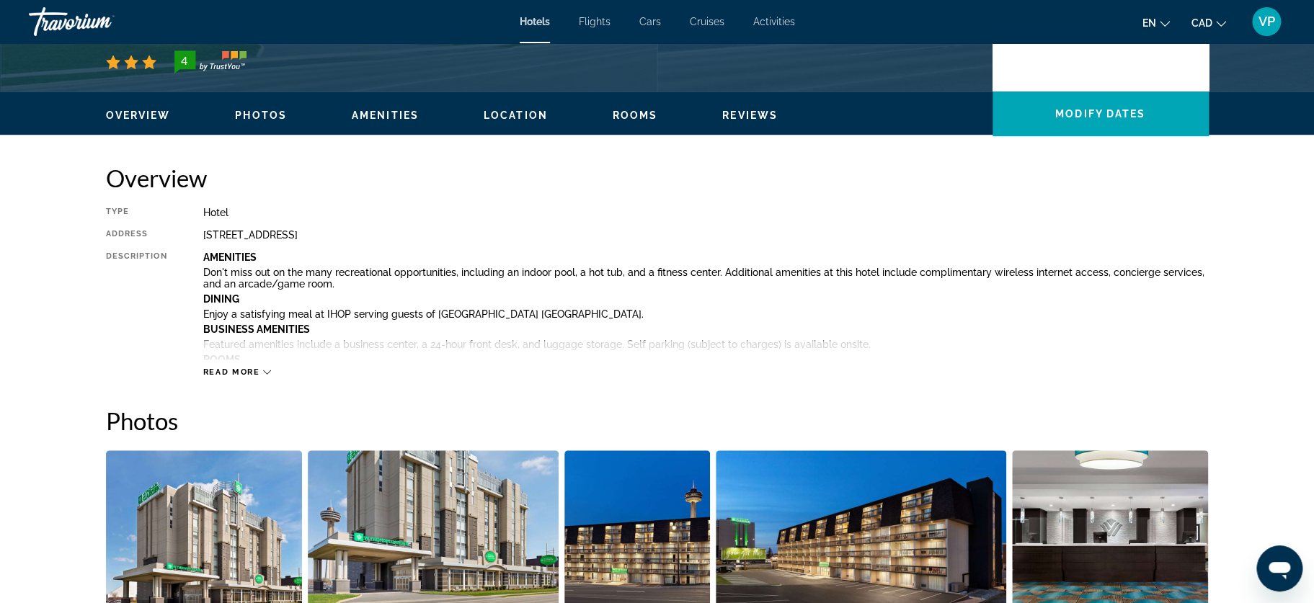
click at [267, 375] on div "Read more" at bounding box center [237, 371] width 68 height 9
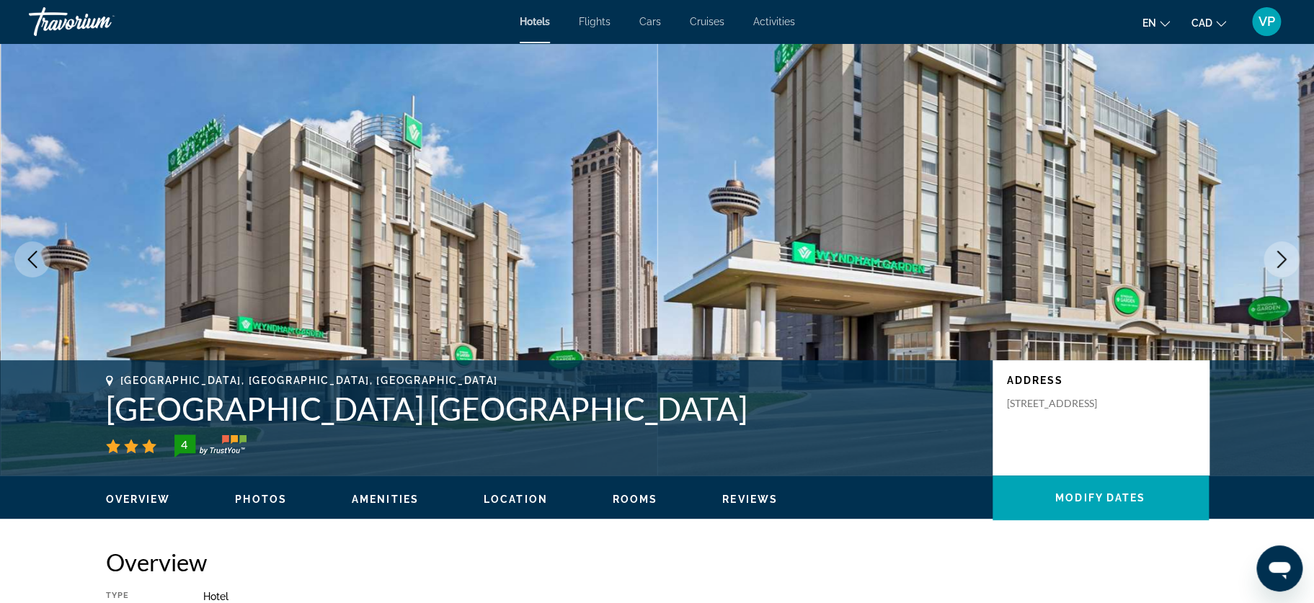
scroll to position [96, 0]
